Goal: Information Seeking & Learning: Learn about a topic

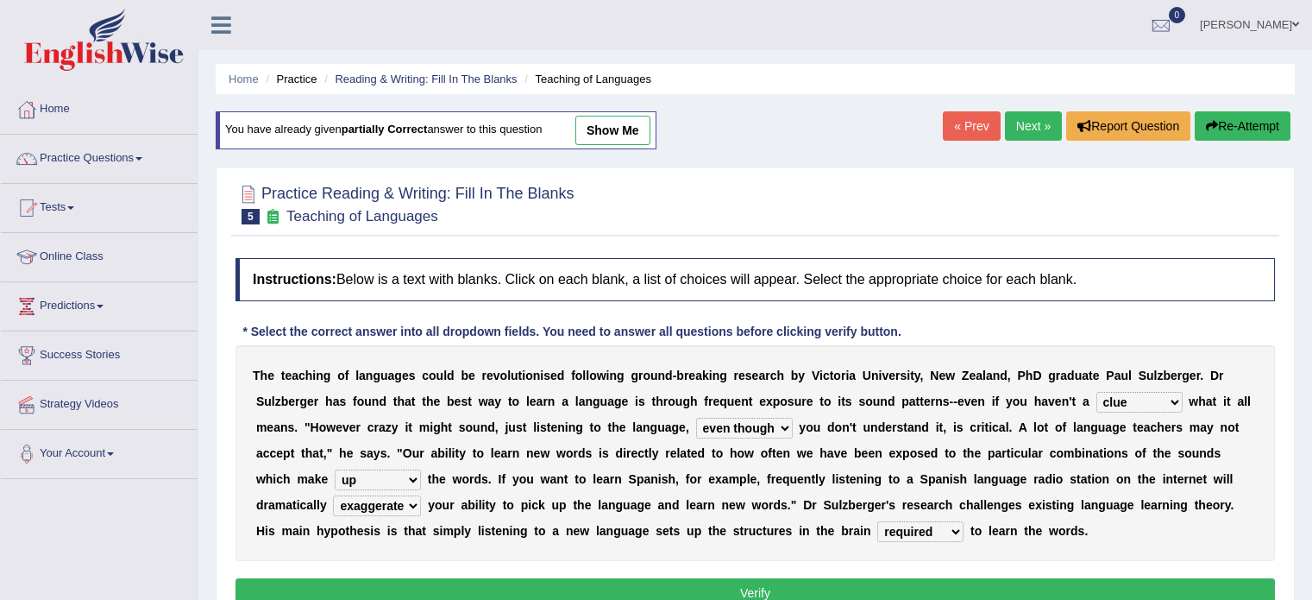
select select "clue"
select select "even though"
select select "up"
select select "exaggerate"
select select "required"
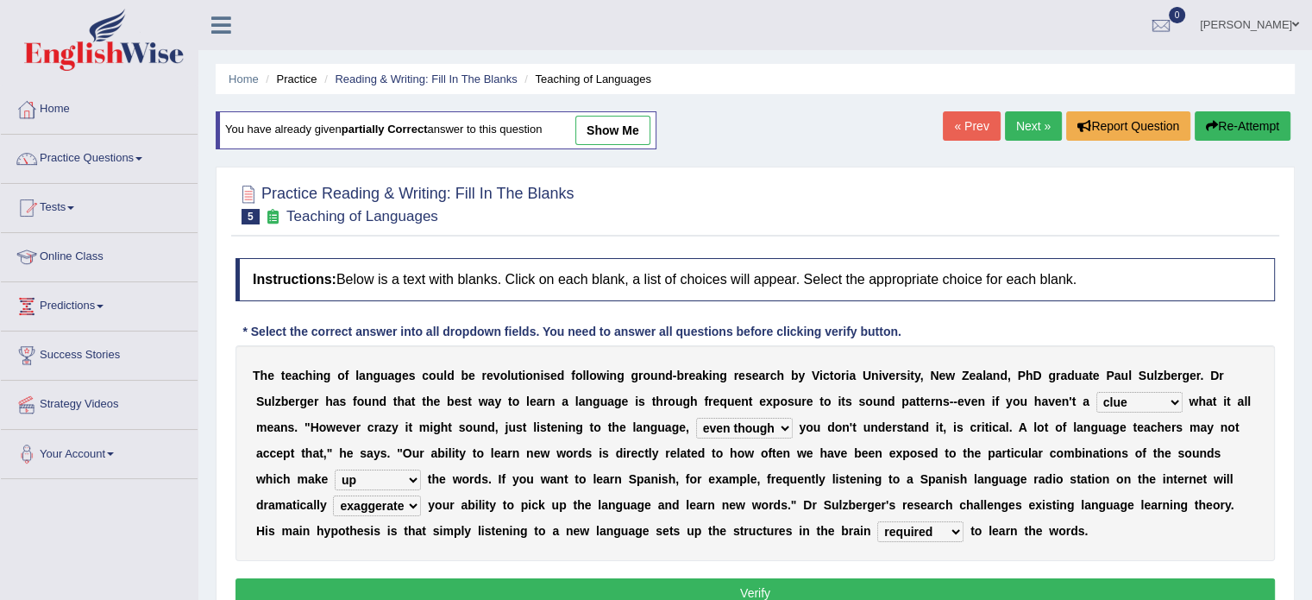
click at [1021, 128] on link "Next »" at bounding box center [1033, 125] width 57 height 29
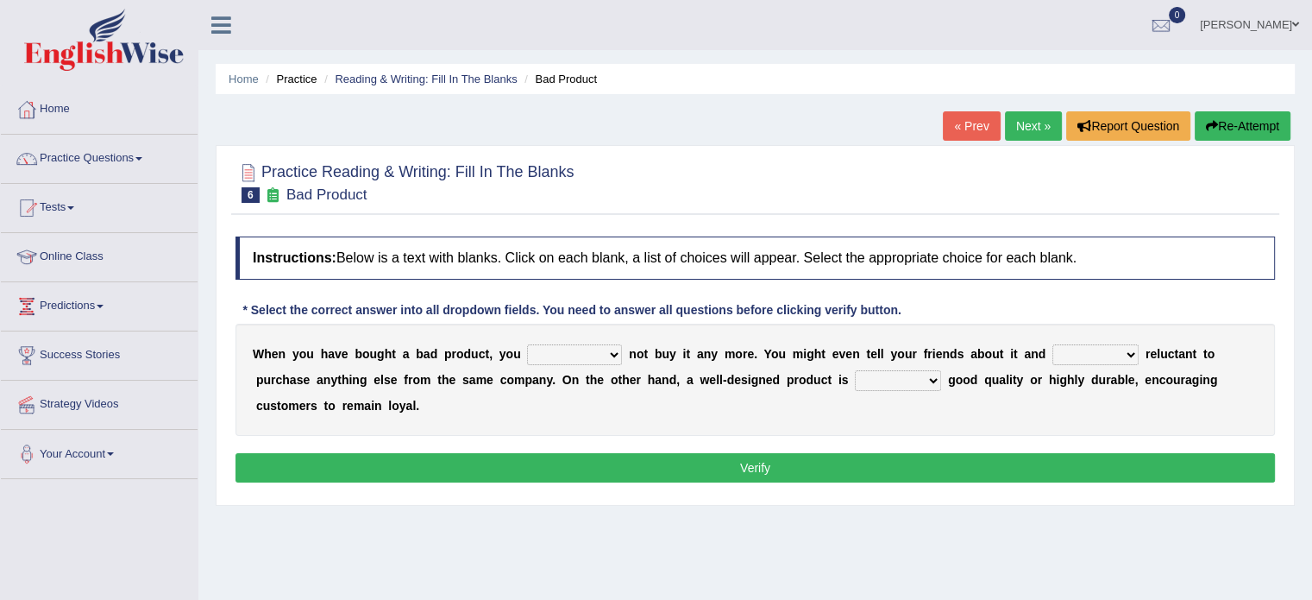
click at [577, 355] on select "would have should have should" at bounding box center [574, 354] width 95 height 21
click at [584, 350] on select "would have should have should" at bounding box center [574, 354] width 95 height 21
